Goal: Task Accomplishment & Management: Use online tool/utility

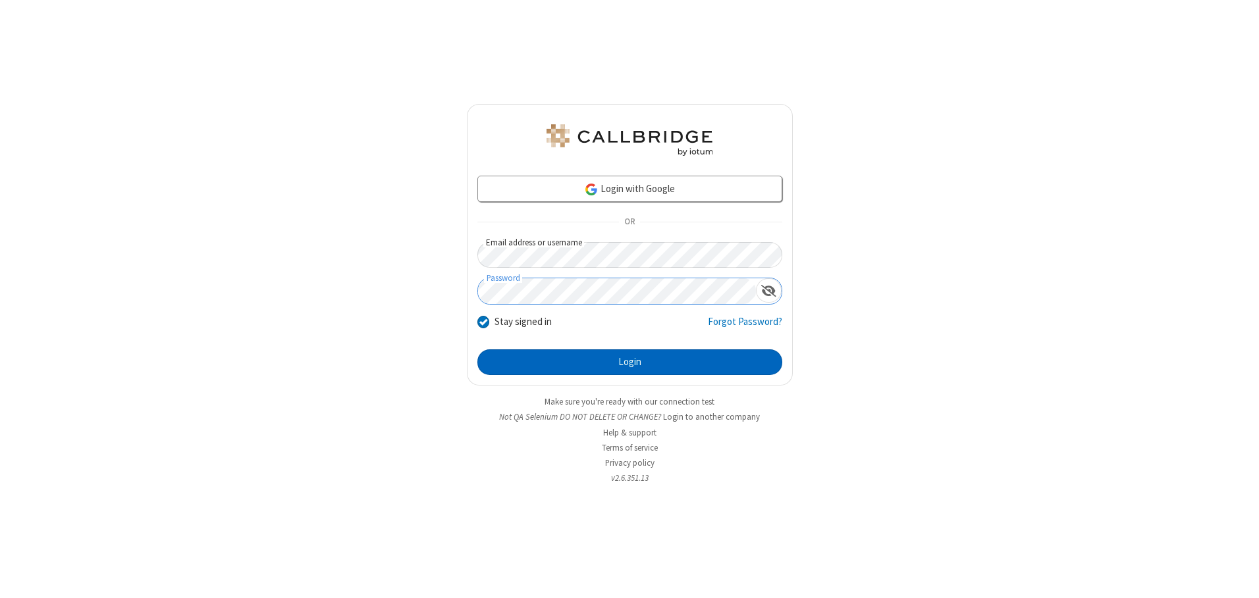
click at [629, 362] on button "Login" at bounding box center [629, 363] width 305 height 26
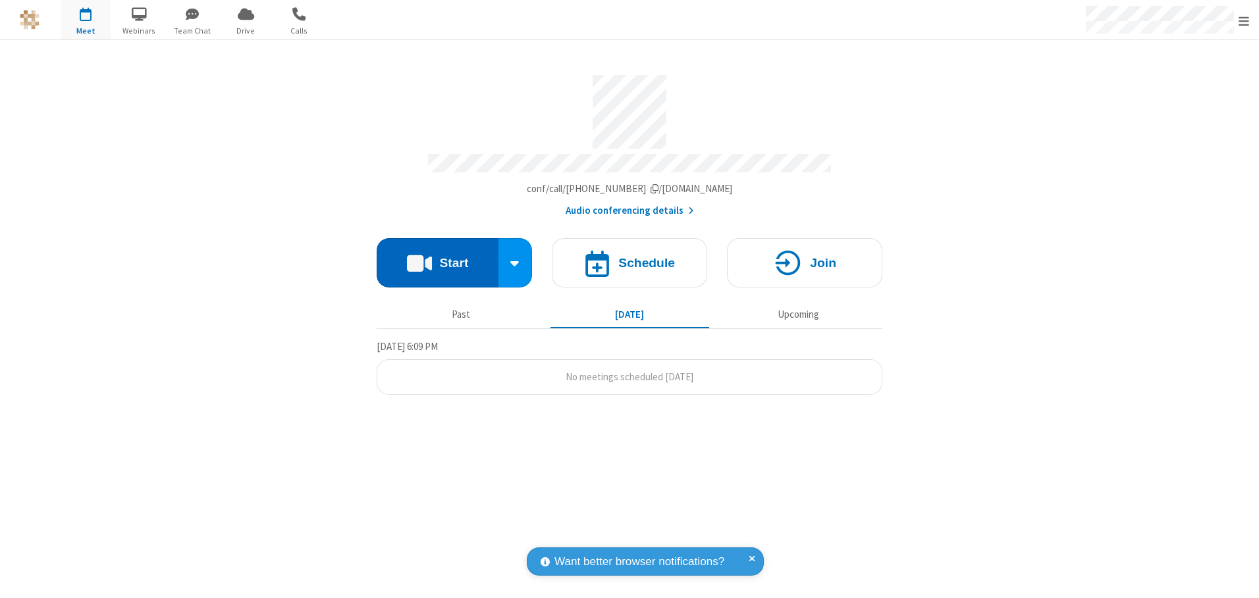
click at [437, 258] on button "Start" at bounding box center [438, 262] width 122 height 49
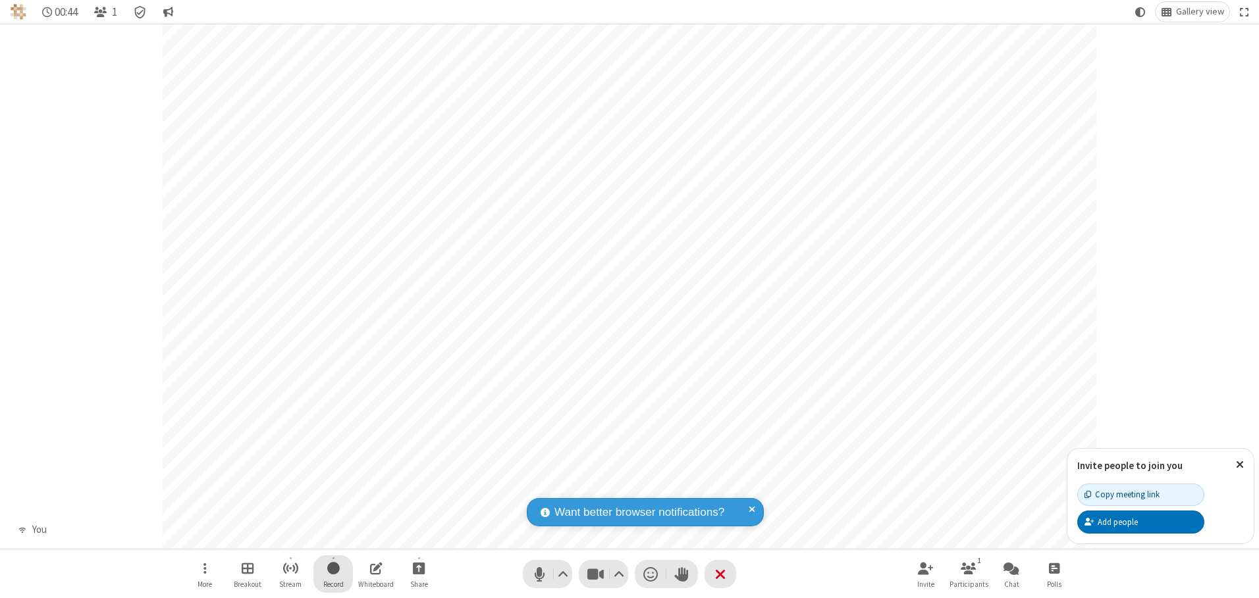
click at [333, 574] on span "Start recording" at bounding box center [333, 568] width 13 height 16
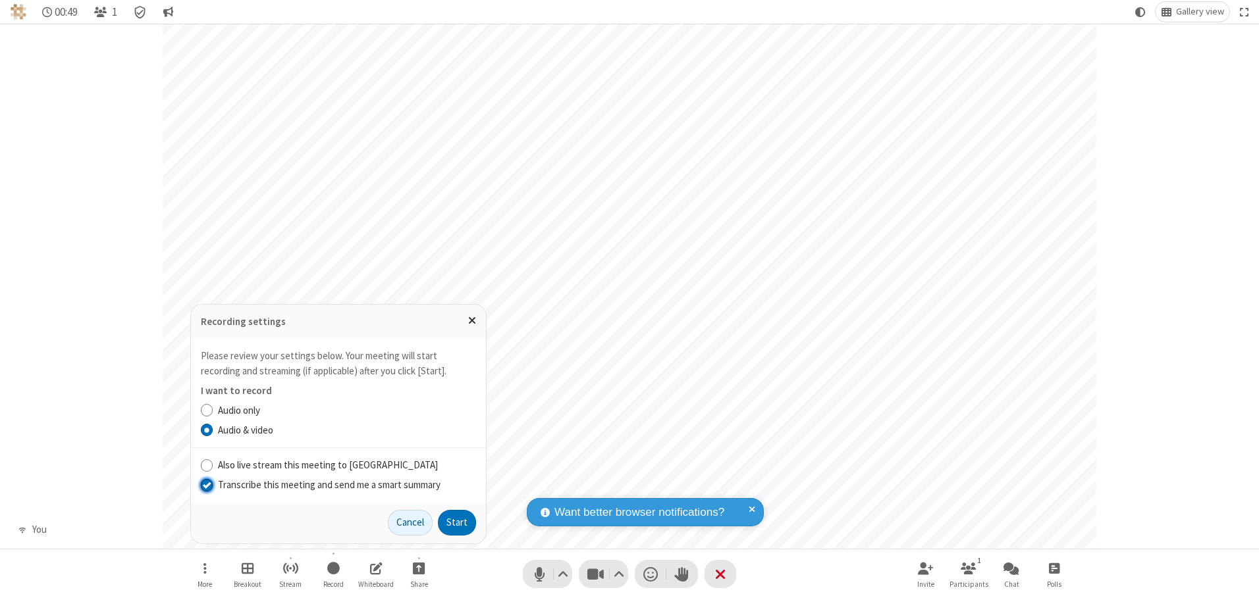
click at [206, 485] on input "Transcribe this meeting and send me a smart summary" at bounding box center [207, 485] width 13 height 14
click at [457, 523] on button "Start" at bounding box center [457, 523] width 38 height 26
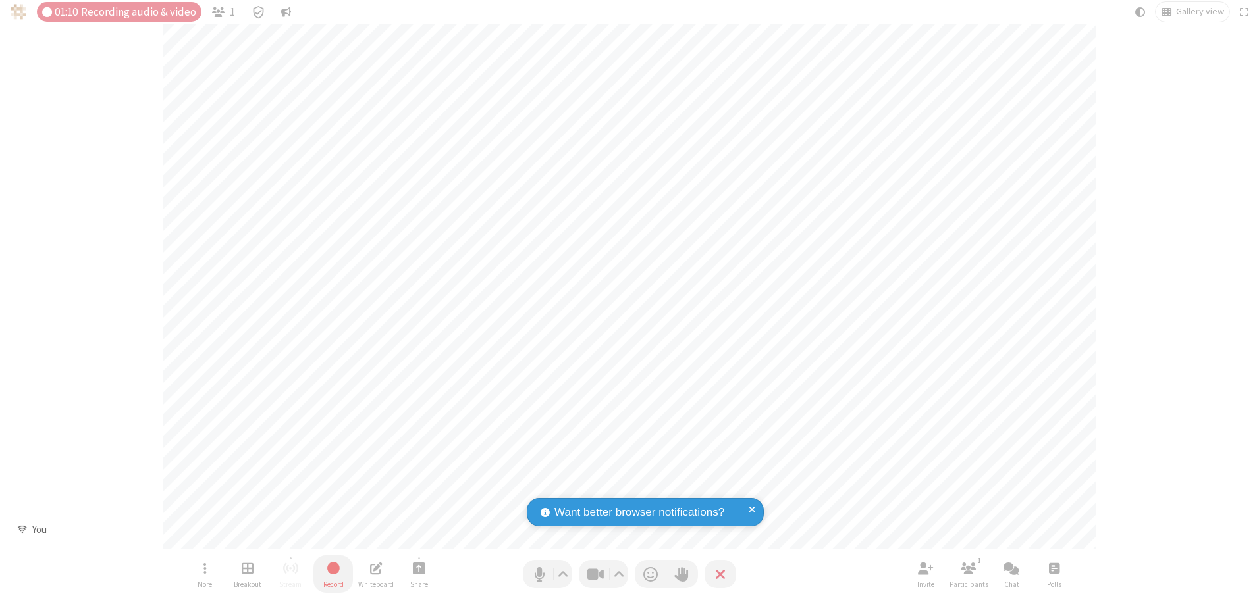
click at [333, 574] on span "Stop recording" at bounding box center [333, 568] width 16 height 17
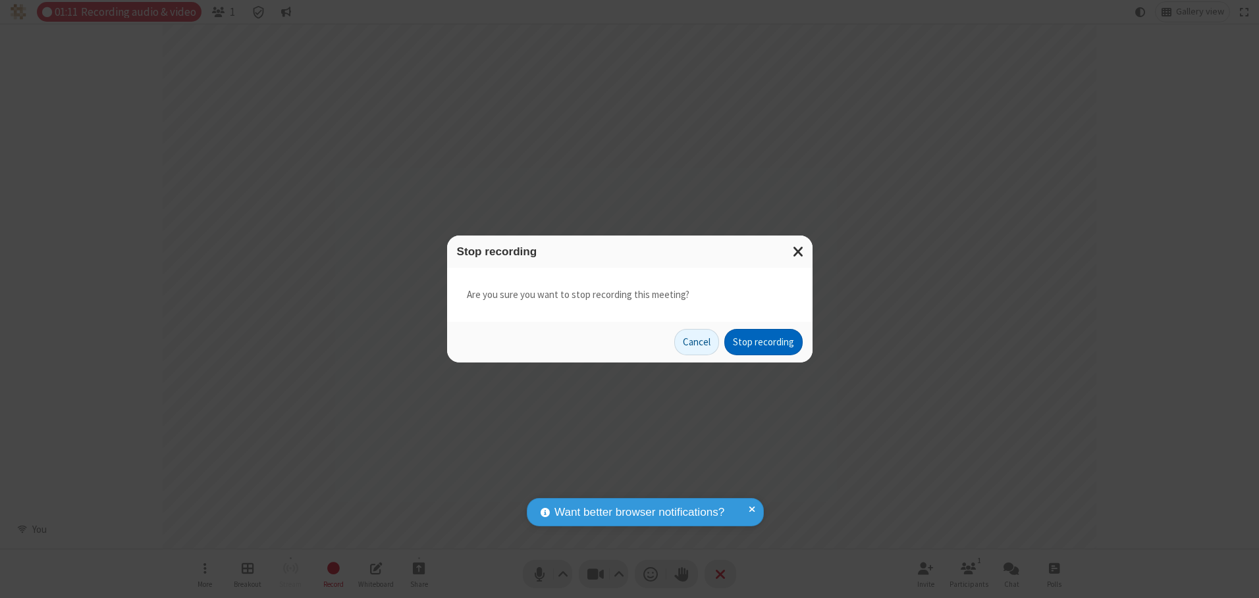
click at [763, 342] on button "Stop recording" at bounding box center [763, 342] width 78 height 26
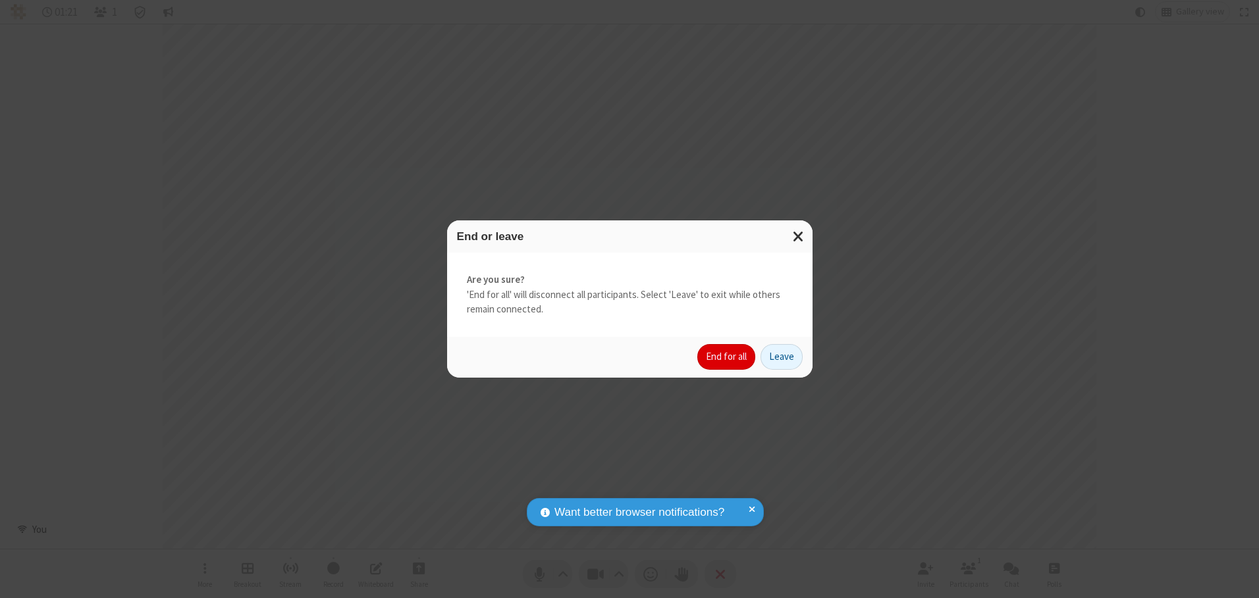
click at [727, 357] on button "End for all" at bounding box center [726, 357] width 58 height 26
